Goal: Ask a question

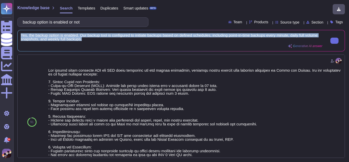
scroll to position [1, 0]
drag, startPoint x: 20, startPoint y: 33, endPoint x: 89, endPoint y: 39, distance: 69.5
click at [89, 39] on div "Yes, the backup option is enabled. Our backup tool is configured to initiate ba…" at bounding box center [181, 40] width 327 height 21
click at [89, 39] on span "Yes, the backup option is enabled. Our backup tool is configured to initiate ba…" at bounding box center [172, 37] width 302 height 8
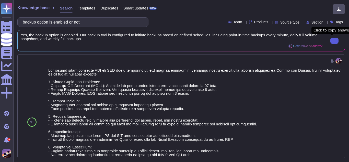
click at [335, 41] on icon at bounding box center [335, 41] width 0 height 0
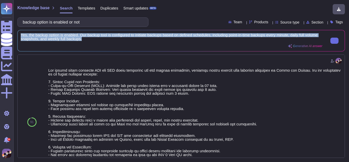
drag, startPoint x: 21, startPoint y: 33, endPoint x: 89, endPoint y: 40, distance: 68.0
click at [89, 40] on span "Yes, the backup option is enabled. Our backup tool is configured to initiate ba…" at bounding box center [172, 37] width 302 height 8
copy span "Yes, the backup option is enabled. Our backup tool is configured to initiate ba…"
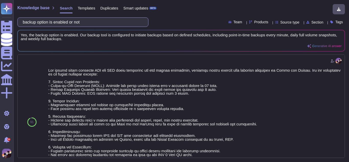
click at [108, 25] on input "backup option is enabled or not" at bounding box center [81, 22] width 123 height 9
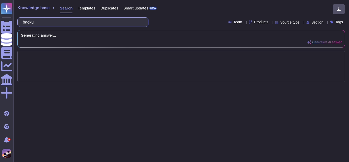
type input "bac"
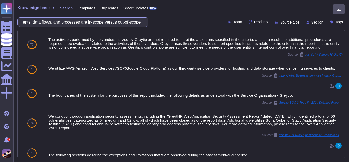
scroll to position [0, 0]
click at [135, 22] on input "Indicate which components, data flows, and processes are in-scope versus out-of…" at bounding box center [81, 22] width 123 height 9
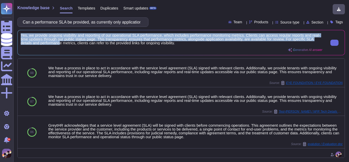
scroll to position [1, 0]
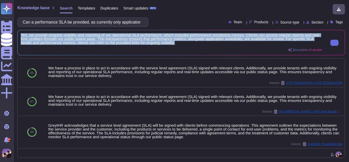
drag, startPoint x: 21, startPoint y: 35, endPoint x: 195, endPoint y: 46, distance: 174.7
click at [195, 46] on div "Yes, we provide ongoing visibility and reporting of our operational SLA perform…" at bounding box center [172, 42] width 302 height 19
copy span "Yes, we provide ongoing visibility and reporting of our operational SLA perform…"
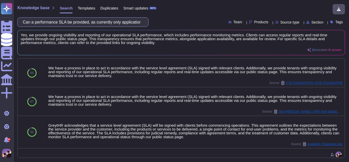
click at [93, 22] on input "Can a performance SLA be provided, as currently only application availability s…" at bounding box center [81, 22] width 123 height 9
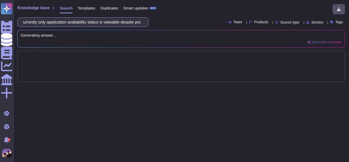
scroll to position [0, 0]
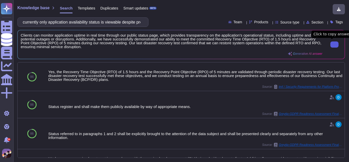
type input "currently only application availability status is viewable despite proper RPO a…"
click at [144, 22] on div "currently only application availability status is viewable despite proper RPO a…" at bounding box center [82, 21] width 131 height 9
click at [142, 21] on input "currently only application availability status is viewable despite proper RPO a…" at bounding box center [81, 22] width 123 height 9
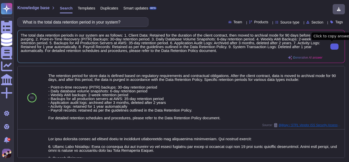
click at [335, 47] on icon at bounding box center [335, 47] width 0 height 0
